Goal: Task Accomplishment & Management: Complete application form

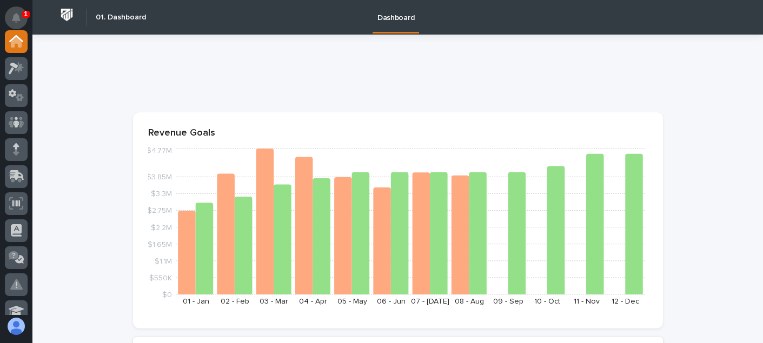
click at [16, 20] on icon "Notifications" at bounding box center [16, 18] width 9 height 10
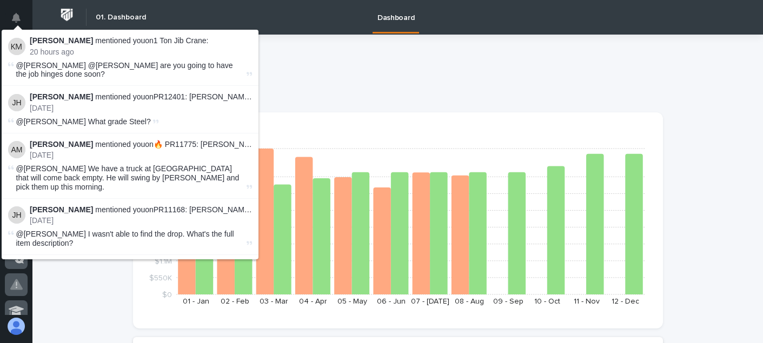
click at [16, 20] on icon "Notifications" at bounding box center [16, 18] width 9 height 10
click at [283, 57] on div at bounding box center [398, 77] width 530 height 43
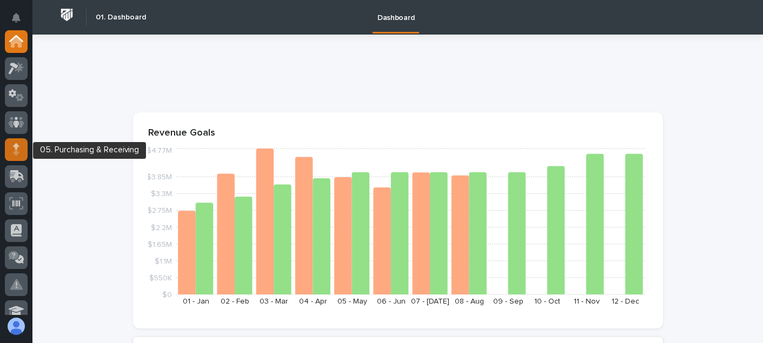
click at [17, 154] on icon at bounding box center [16, 152] width 6 height 6
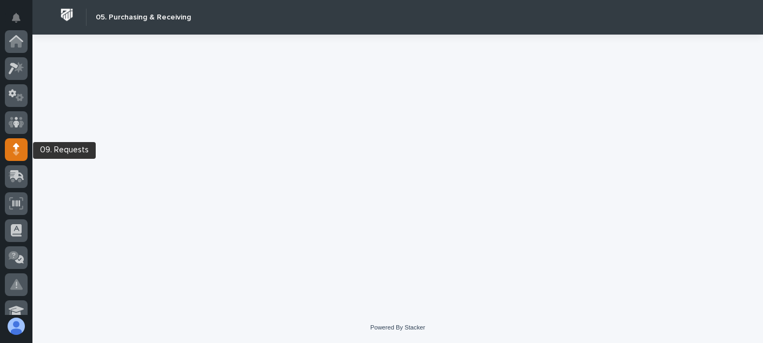
scroll to position [108, 0]
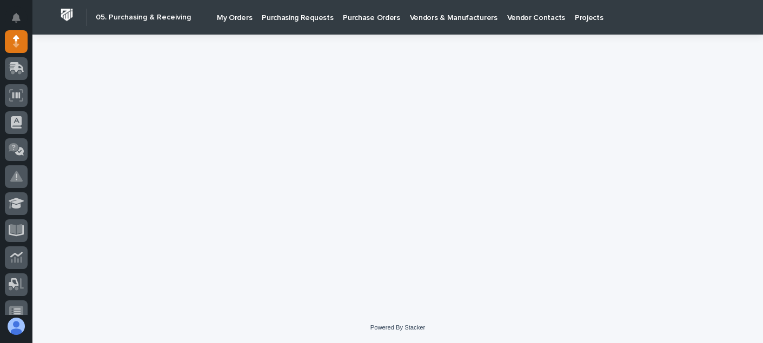
click at [232, 15] on p "My Orders" at bounding box center [234, 11] width 35 height 23
click at [219, 20] on p "My Orders" at bounding box center [234, 11] width 35 height 23
click at [236, 27] on link "My Orders" at bounding box center [234, 16] width 45 height 32
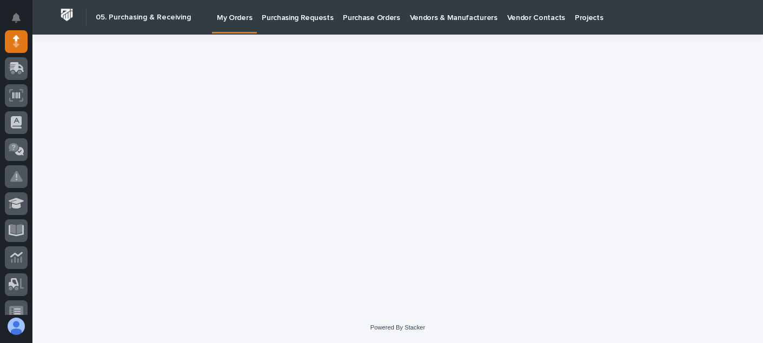
click at [236, 27] on link "My Orders" at bounding box center [234, 16] width 45 height 32
click at [20, 146] on icon at bounding box center [17, 149] width 16 height 12
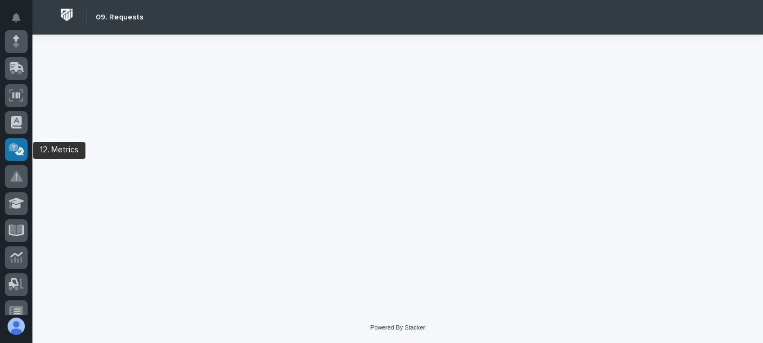
scroll to position [216, 0]
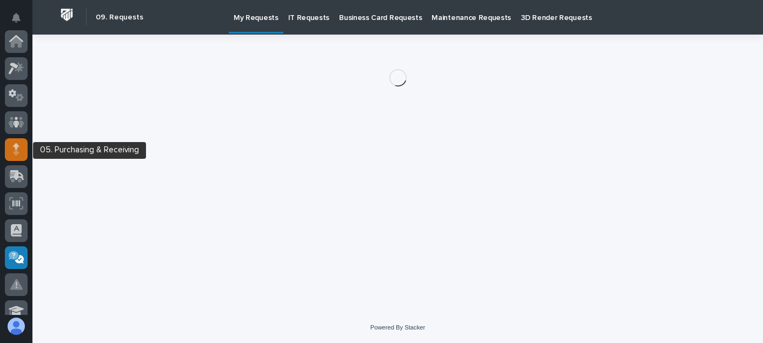
click at [23, 146] on div at bounding box center [16, 149] width 23 height 23
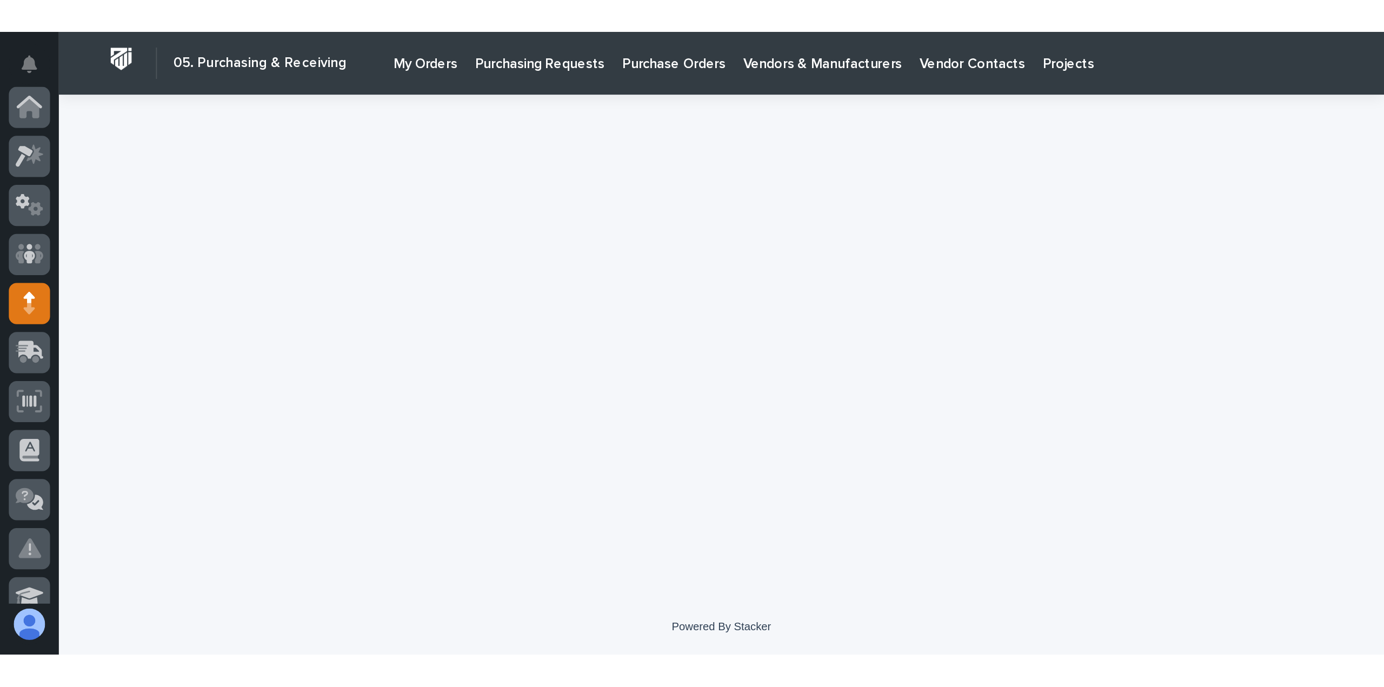
scroll to position [108, 0]
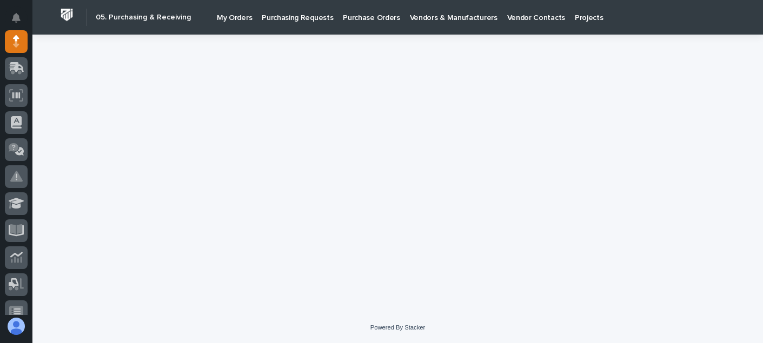
click at [311, 19] on p "Purchasing Requests" at bounding box center [297, 11] width 71 height 23
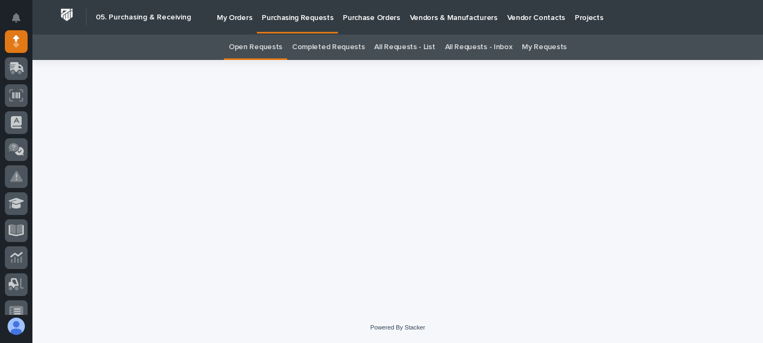
click at [230, 19] on p "My Orders" at bounding box center [234, 11] width 35 height 23
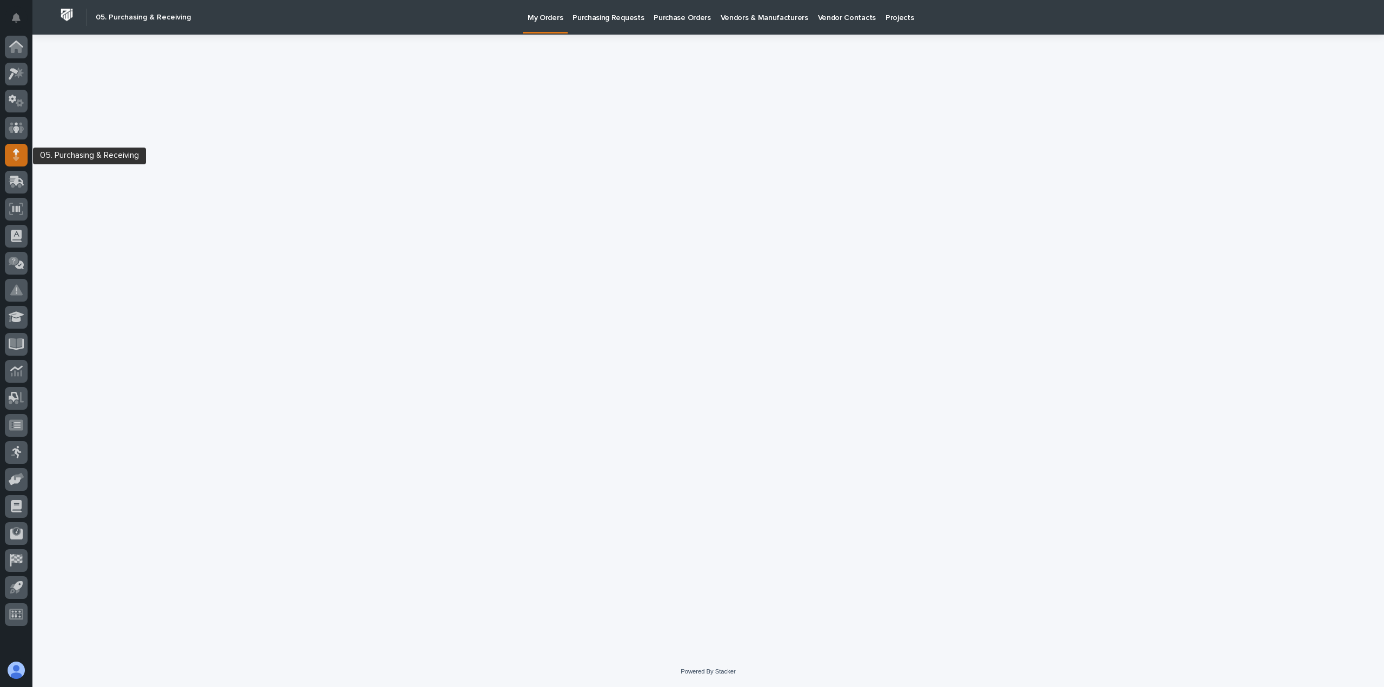
click at [12, 150] on div at bounding box center [16, 155] width 23 height 23
click at [13, 152] on icon at bounding box center [16, 155] width 6 height 12
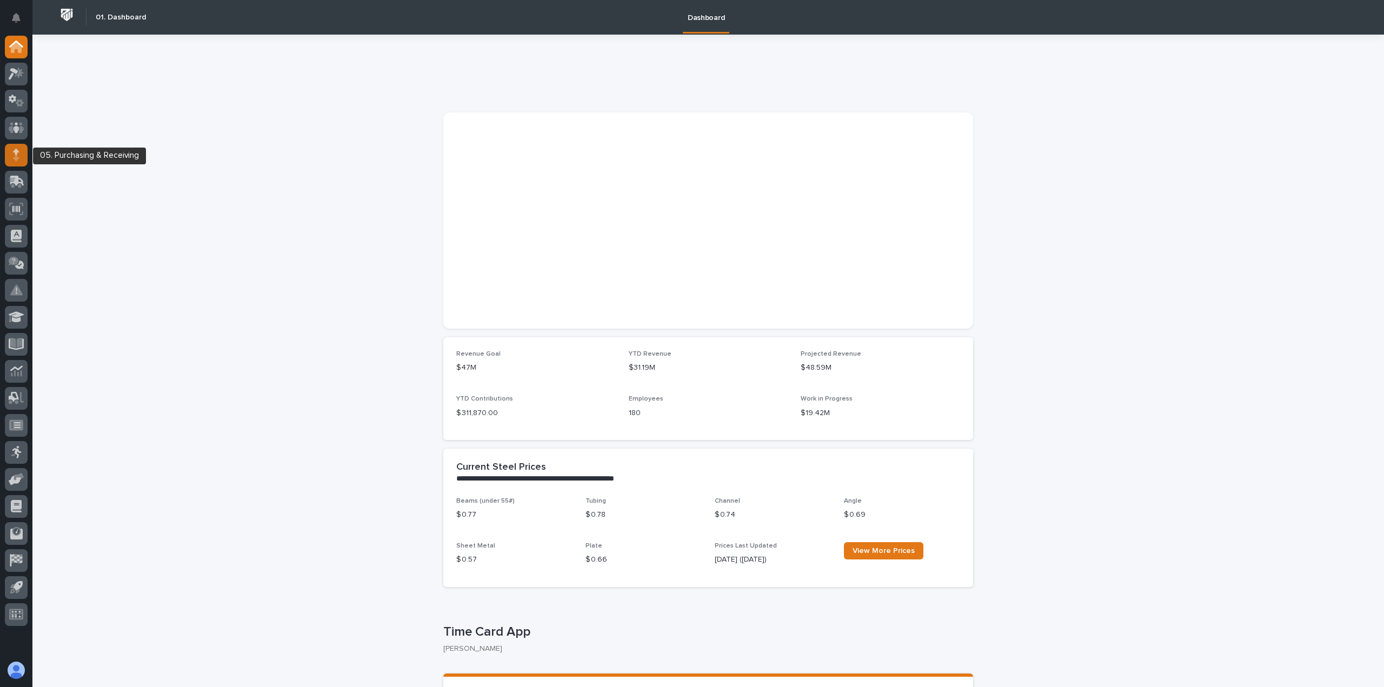
click at [16, 151] on icon at bounding box center [16, 152] width 6 height 6
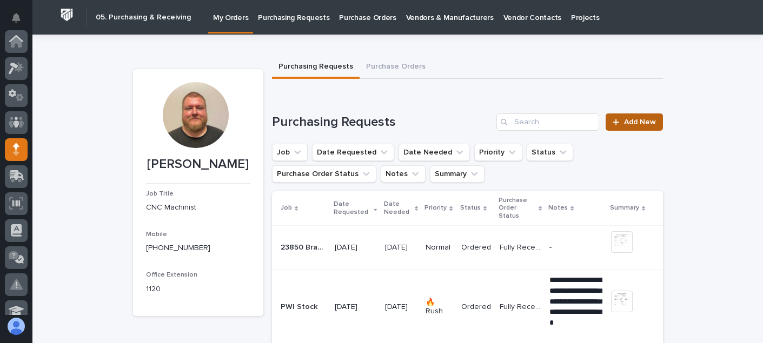
click at [630, 125] on span "Add New" at bounding box center [640, 122] width 32 height 8
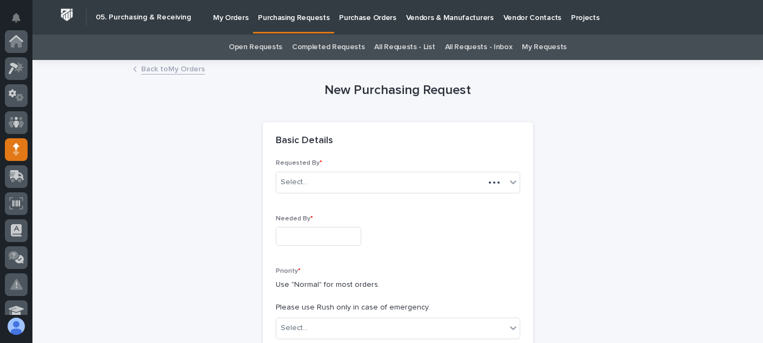
scroll to position [108, 0]
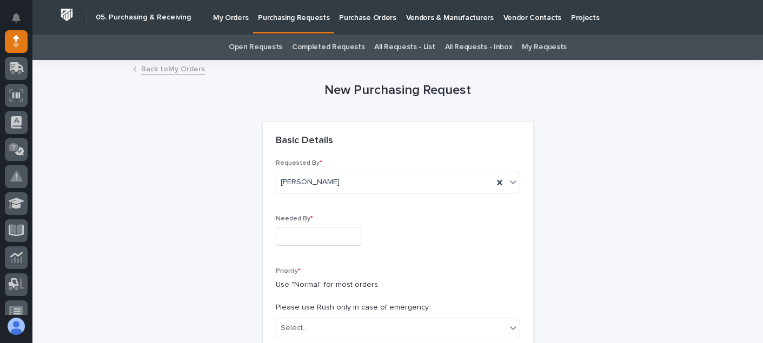
click at [305, 248] on div "Needed By *" at bounding box center [398, 234] width 244 height 39
click at [305, 244] on input "text" at bounding box center [318, 236] width 85 height 19
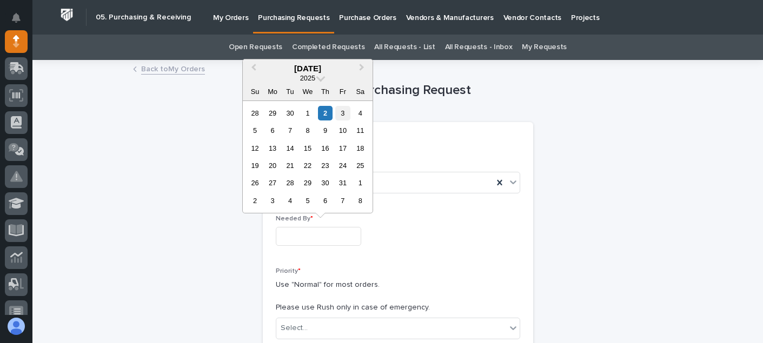
click at [344, 114] on div "3" at bounding box center [342, 113] width 15 height 15
type input "**********"
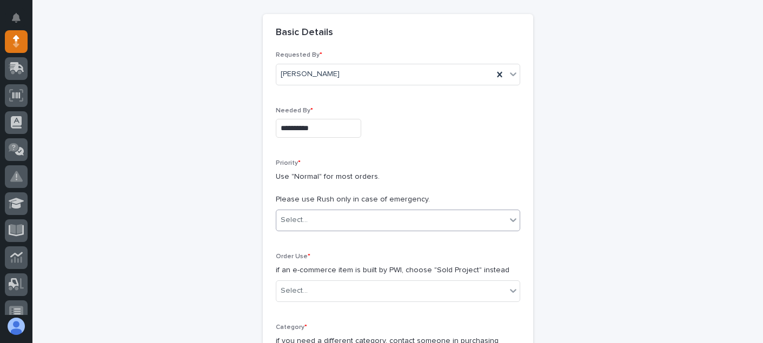
click at [352, 225] on div "Select..." at bounding box center [391, 220] width 230 height 18
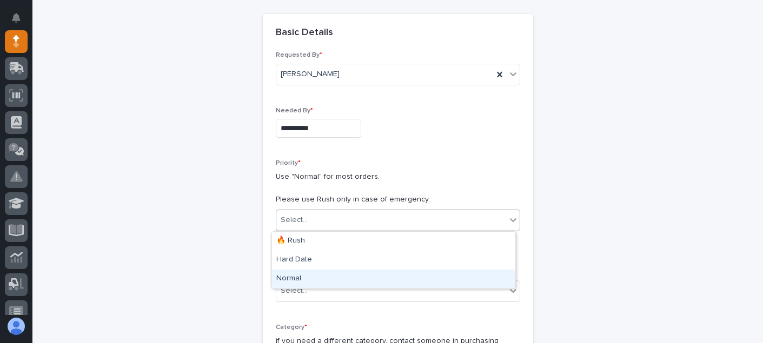
drag, startPoint x: 329, startPoint y: 267, endPoint x: 329, endPoint y: 279, distance: 11.9
click at [329, 279] on div "Normal" at bounding box center [393, 279] width 243 height 19
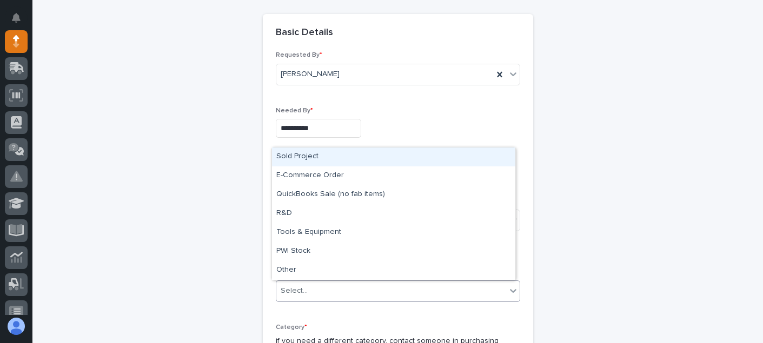
click at [329, 292] on div "Select..." at bounding box center [391, 291] width 230 height 18
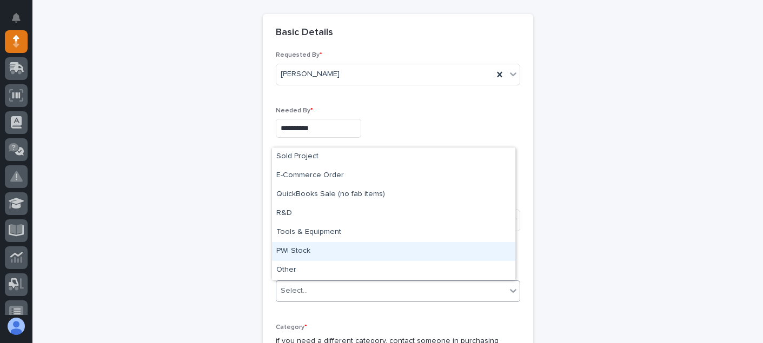
click at [330, 256] on div "PWI Stock" at bounding box center [393, 251] width 243 height 19
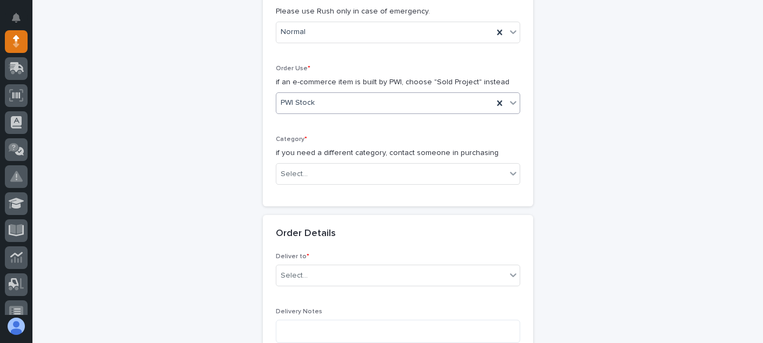
scroll to position [324, 0]
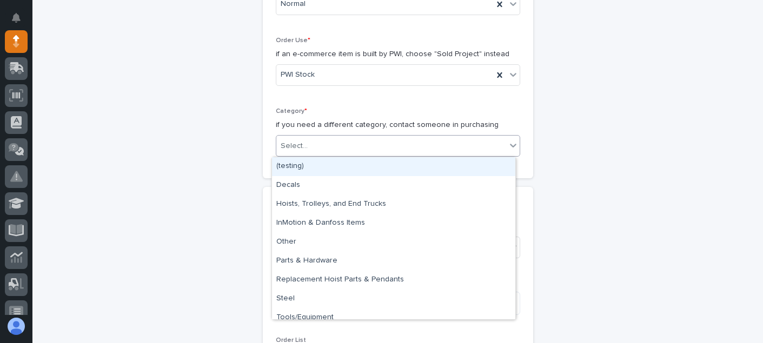
click at [312, 151] on div "Select..." at bounding box center [391, 146] width 230 height 18
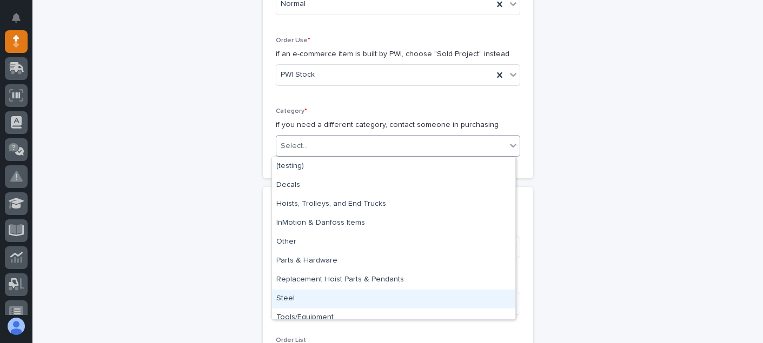
click at [307, 294] on div "Steel" at bounding box center [393, 299] width 243 height 19
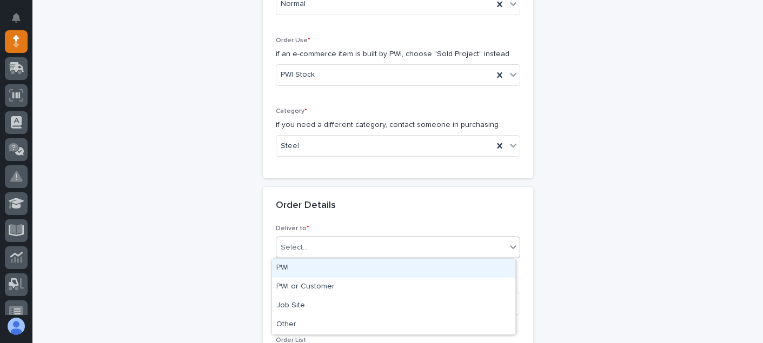
click at [309, 254] on div "Select..." at bounding box center [391, 248] width 230 height 18
click at [312, 271] on div "PWI" at bounding box center [393, 268] width 243 height 19
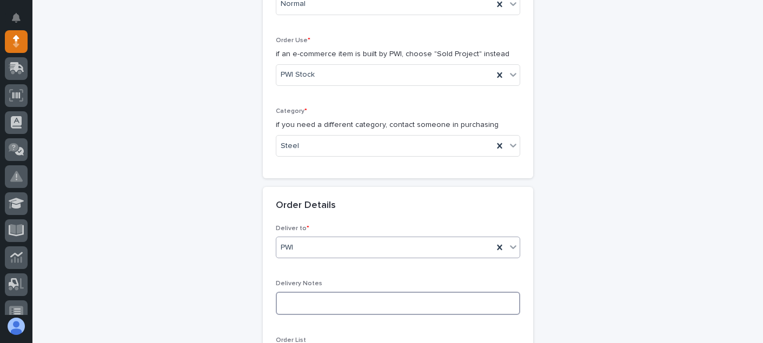
click at [312, 303] on textarea at bounding box center [398, 303] width 244 height 23
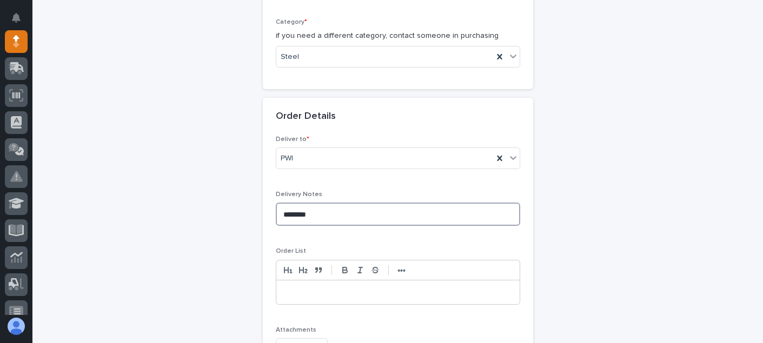
scroll to position [432, 0]
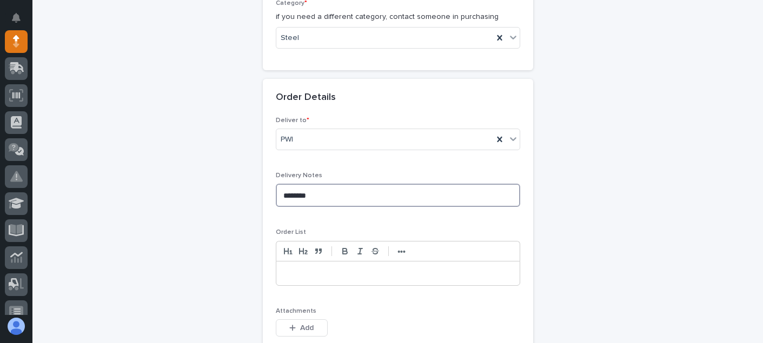
type textarea "********"
click at [314, 276] on p at bounding box center [397, 273] width 227 height 11
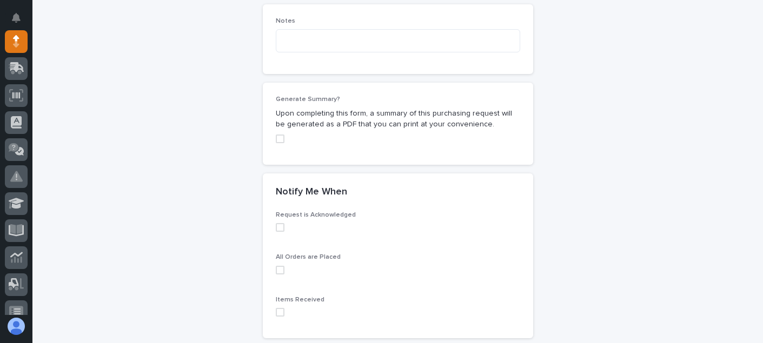
scroll to position [811, 0]
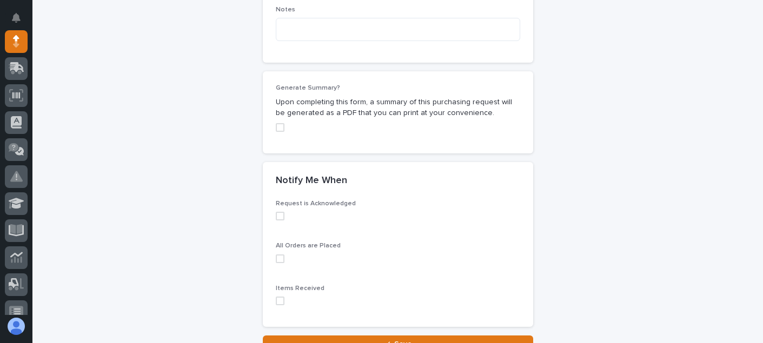
click at [276, 219] on span at bounding box center [280, 216] width 9 height 9
click at [276, 255] on span at bounding box center [280, 259] width 9 height 9
click at [280, 301] on label at bounding box center [398, 301] width 244 height 9
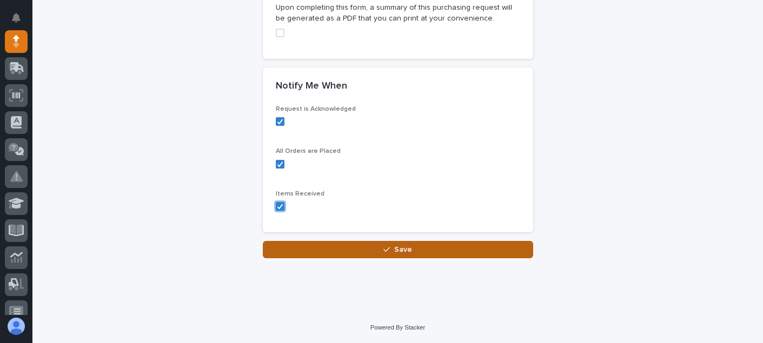
click at [401, 257] on button "Save" at bounding box center [398, 249] width 270 height 17
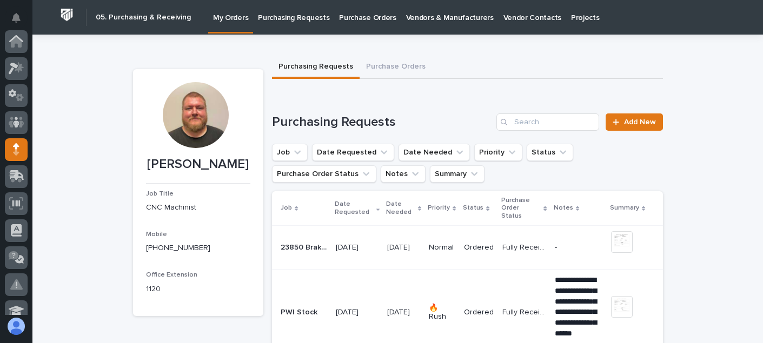
scroll to position [108, 0]
